Goal: Task Accomplishment & Management: Use online tool/utility

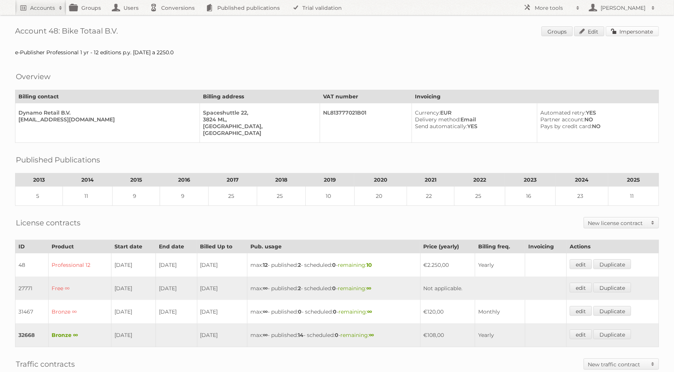
click at [635, 29] on link "Impersonate" at bounding box center [632, 31] width 53 height 10
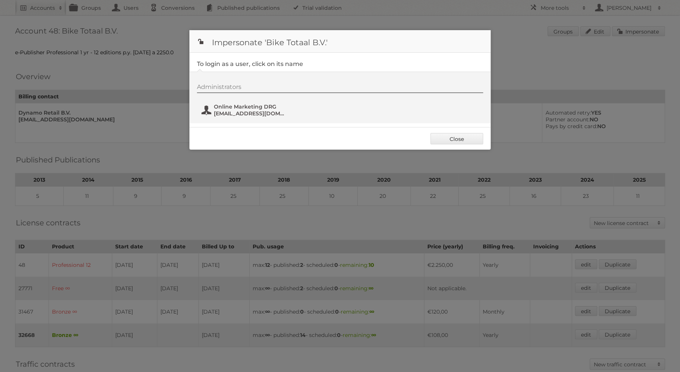
click at [255, 112] on span "online@dynamoretailgroup.com" at bounding box center [250, 113] width 73 height 7
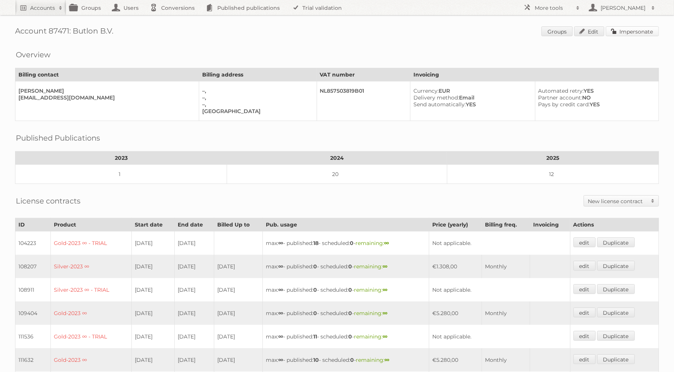
click at [639, 32] on link "Impersonate" at bounding box center [632, 31] width 53 height 10
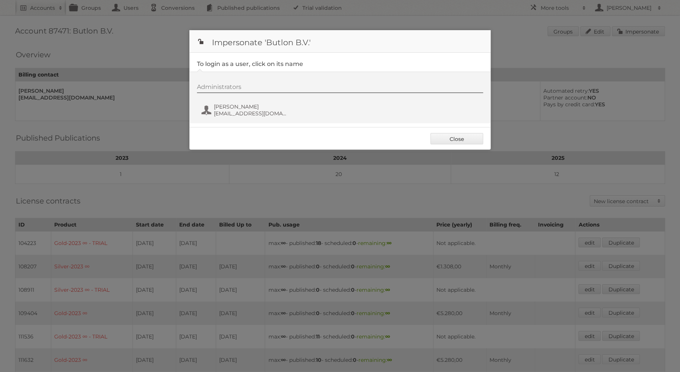
click at [224, 118] on div "Administrators Alessio Pinna alessio@butlon.com" at bounding box center [344, 101] width 294 height 36
click at [243, 109] on span "Alessio Pinna" at bounding box center [250, 106] width 73 height 7
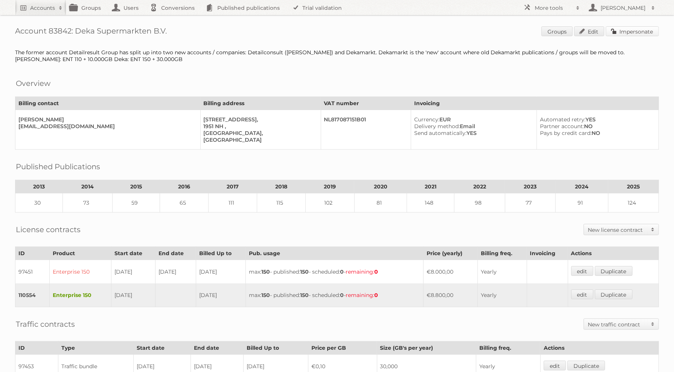
click at [631, 34] on link "Impersonate" at bounding box center [632, 31] width 53 height 10
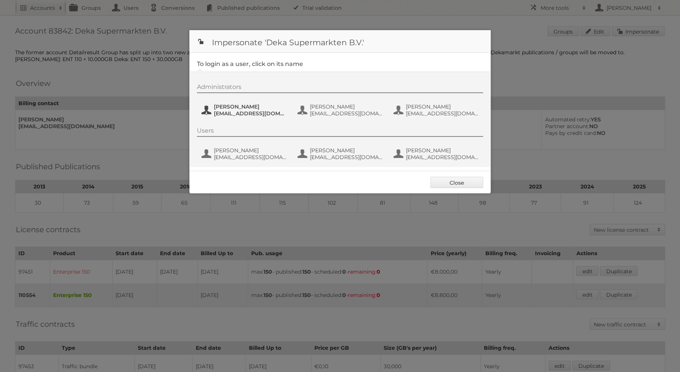
click at [260, 111] on span "[EMAIL_ADDRESS][DOMAIN_NAME]" at bounding box center [250, 113] width 73 height 7
